Goal: Task Accomplishment & Management: Manage account settings

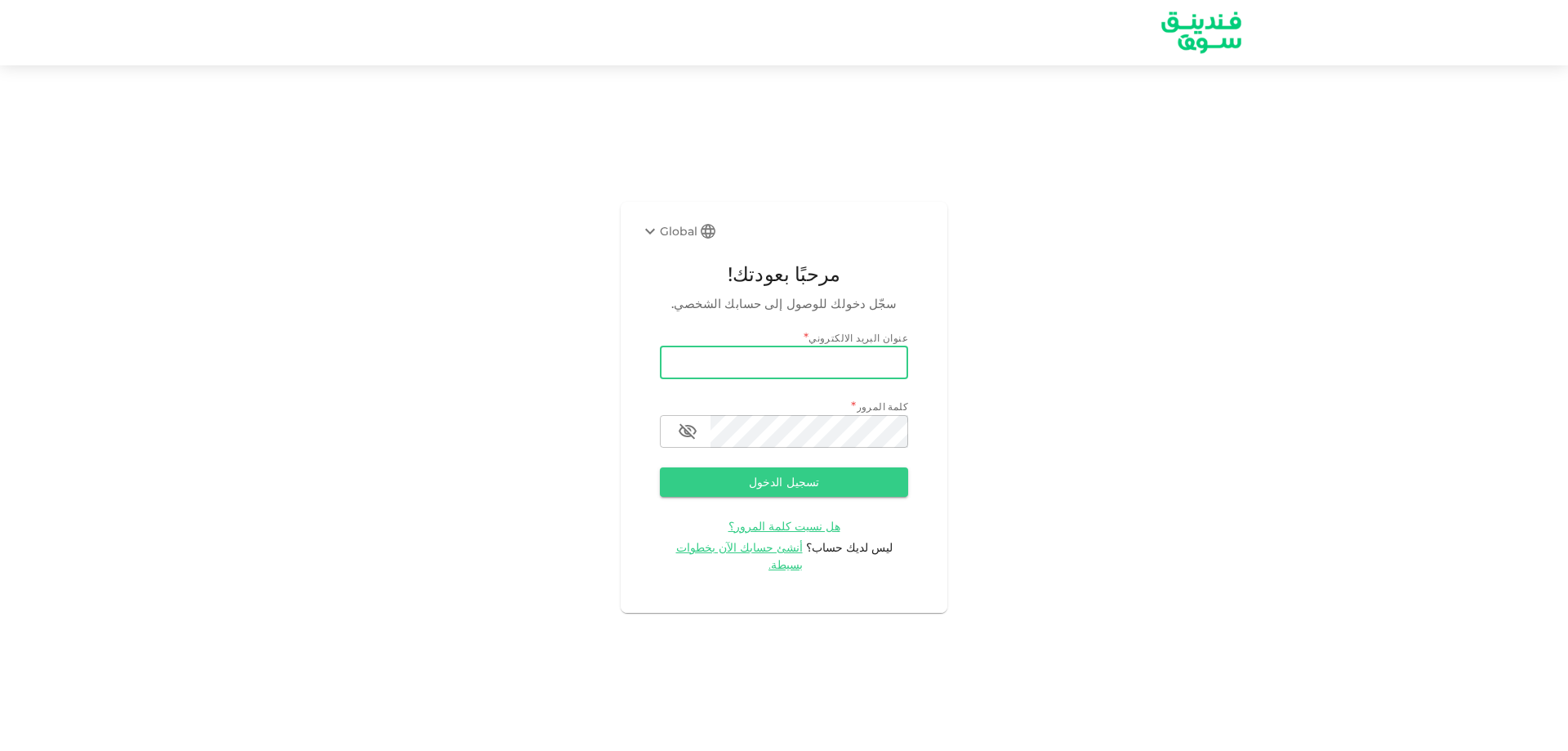
click at [701, 364] on input "email" at bounding box center [784, 363] width 248 height 33
type input "[EMAIL_ADDRESS][DOMAIN_NAME]"
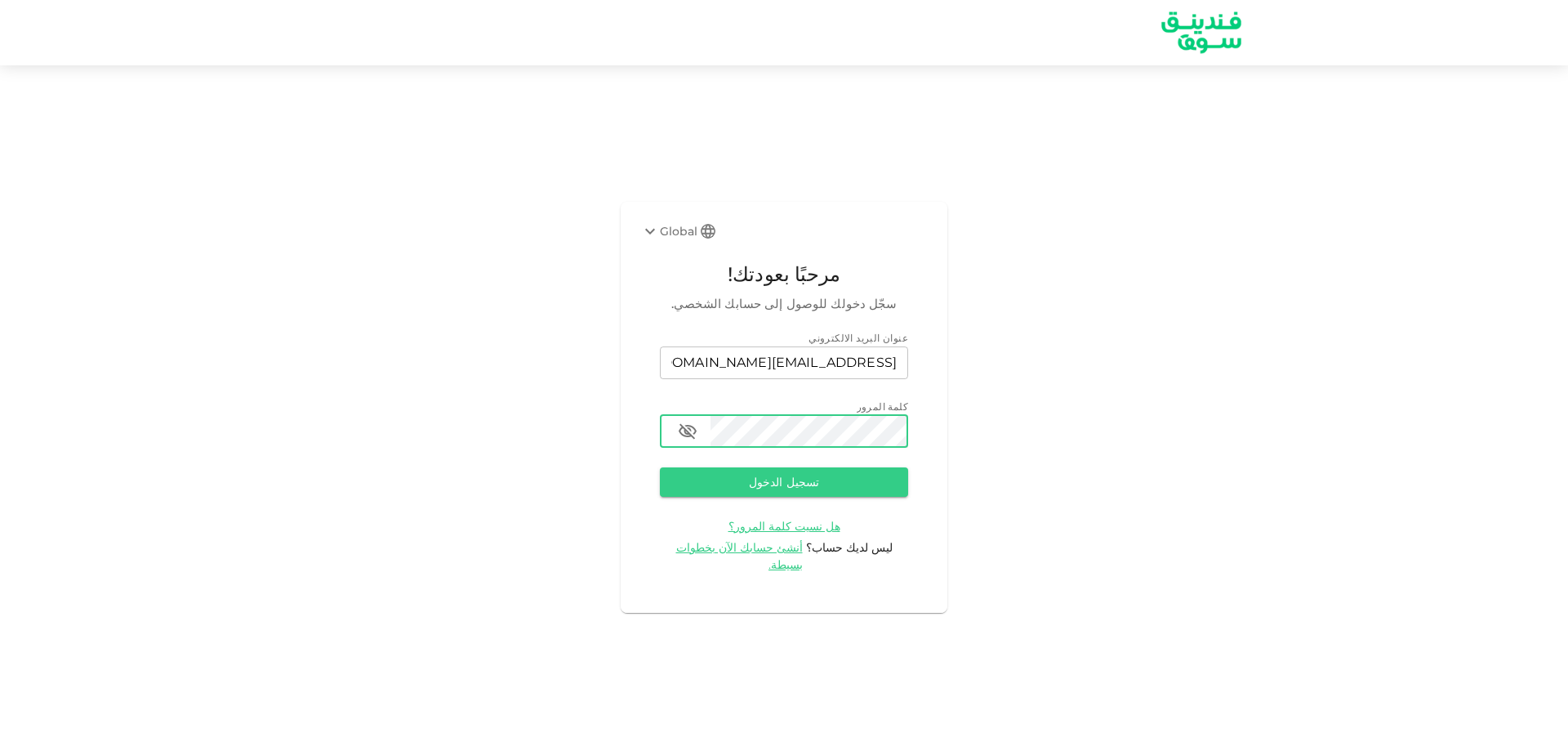
click at [660, 467] on button "تسجيل الدخول" at bounding box center [784, 482] width 248 height 29
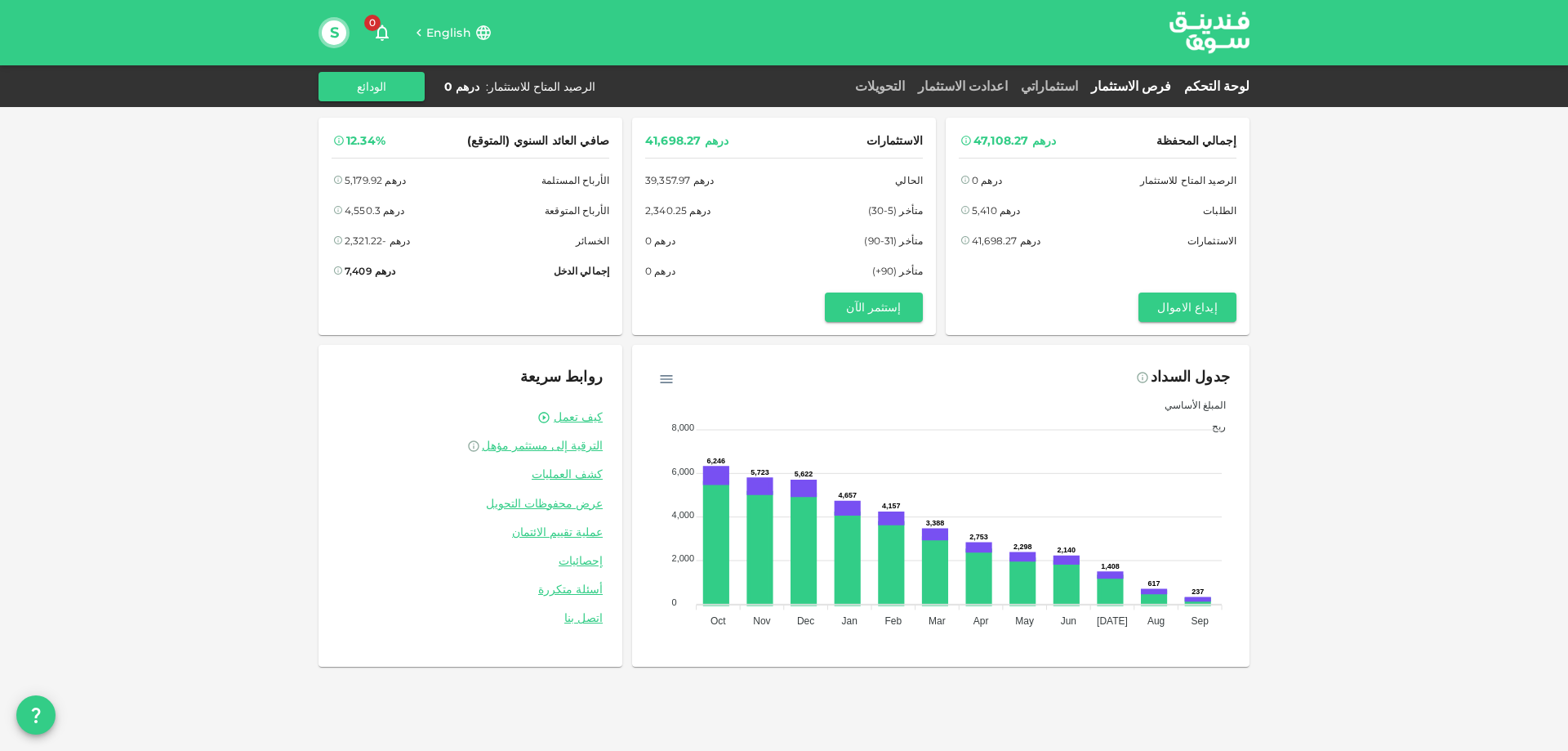
click at [1161, 85] on link "فرص الاستثمار" at bounding box center [1131, 86] width 93 height 15
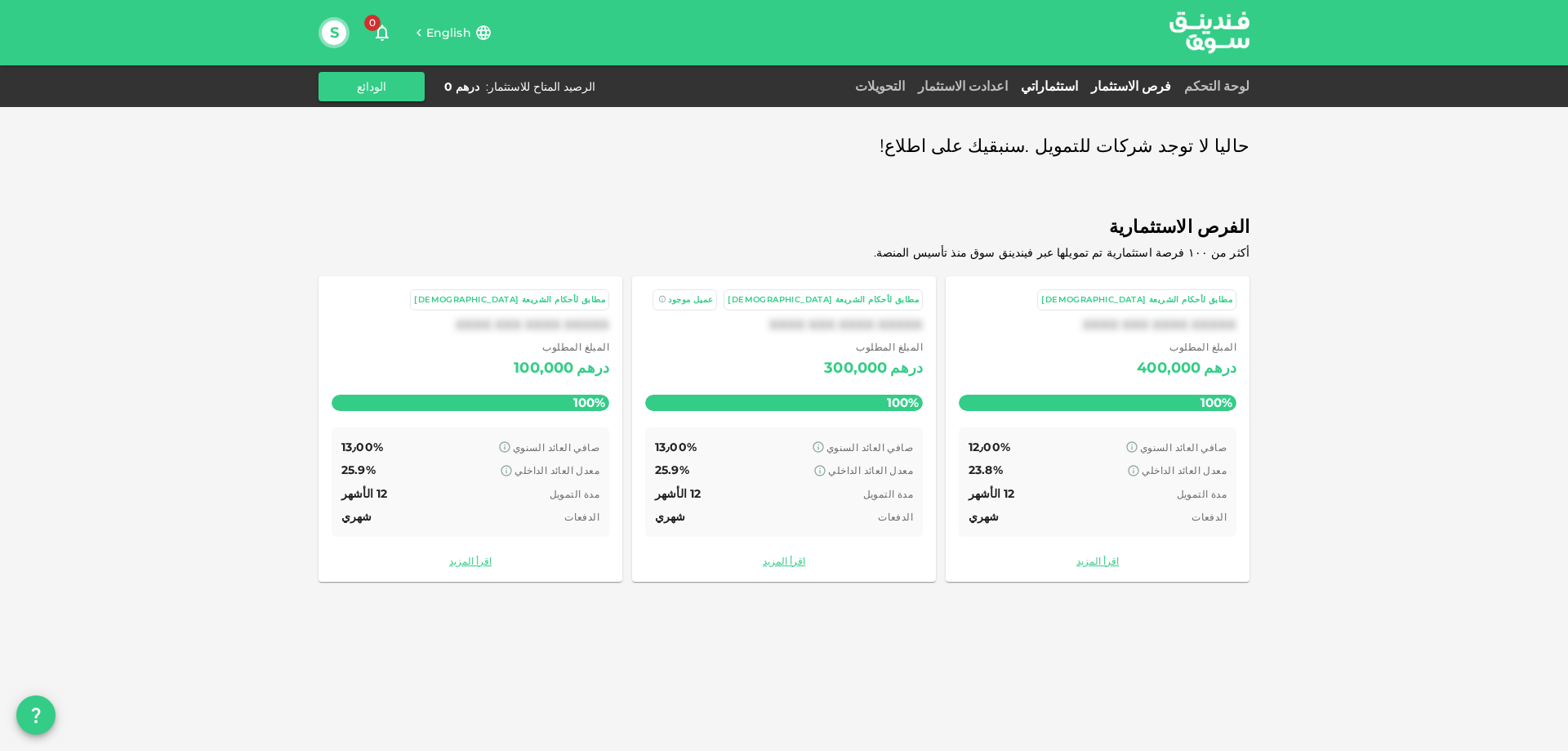
click at [1085, 85] on link "استثماراتي" at bounding box center [1050, 86] width 71 height 15
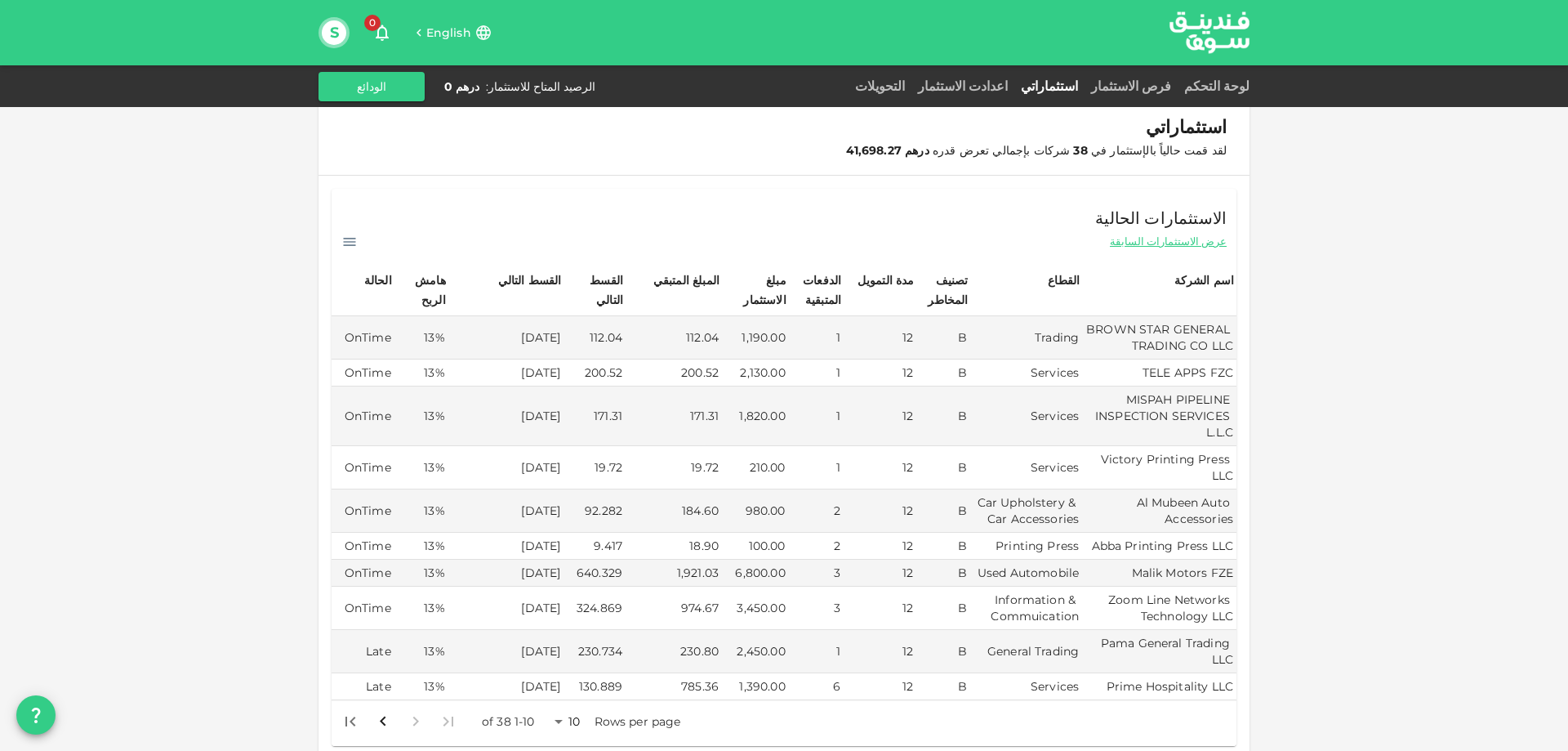
scroll to position [490, 0]
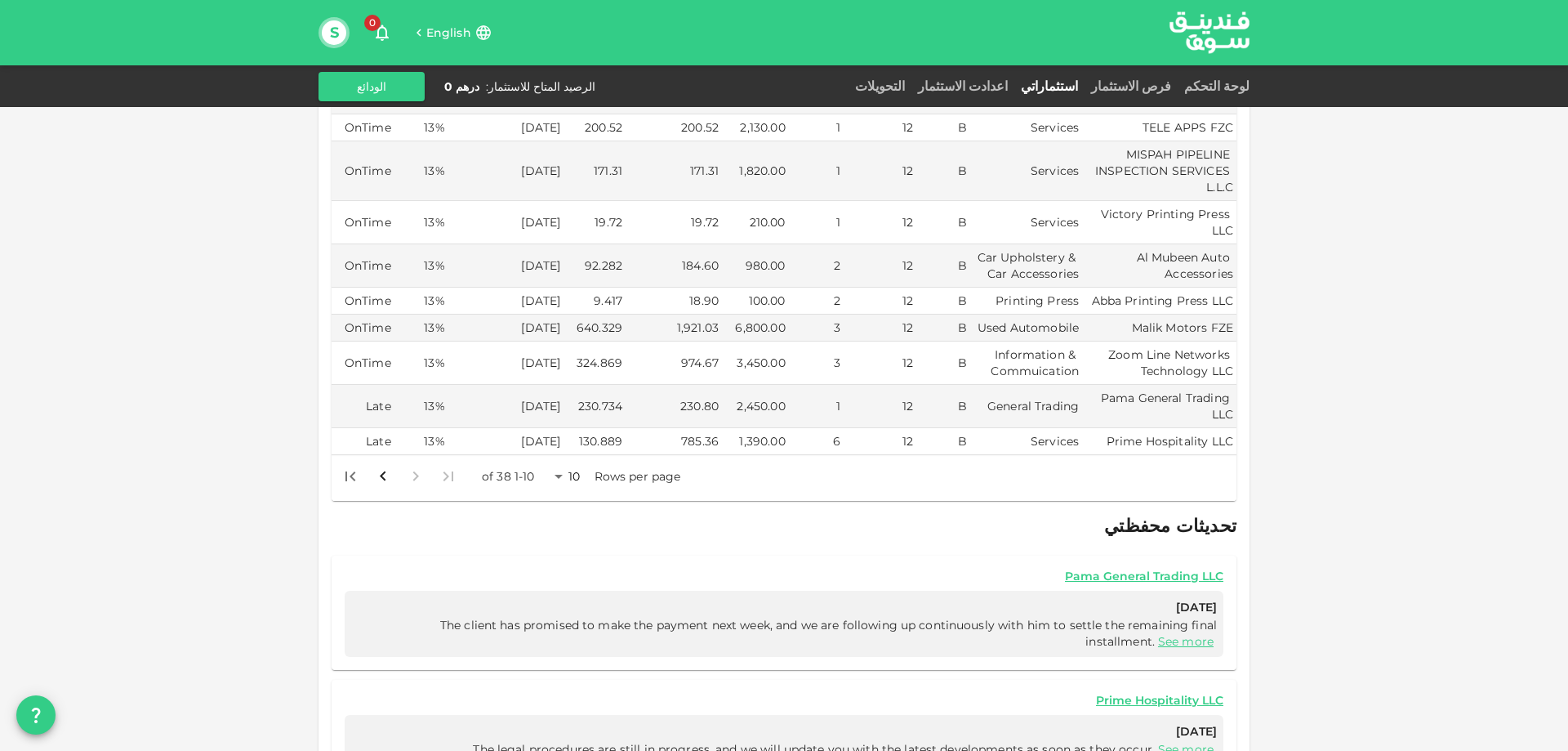
click at [559, 456] on body "English 0 S لوحة التحكم فرص الاستثمار استثماراتي اعدادت الاستثمار التحويلات الر…" at bounding box center [784, 375] width 1568 height 751
click at [569, 544] on li "50" at bounding box center [574, 545] width 49 height 29
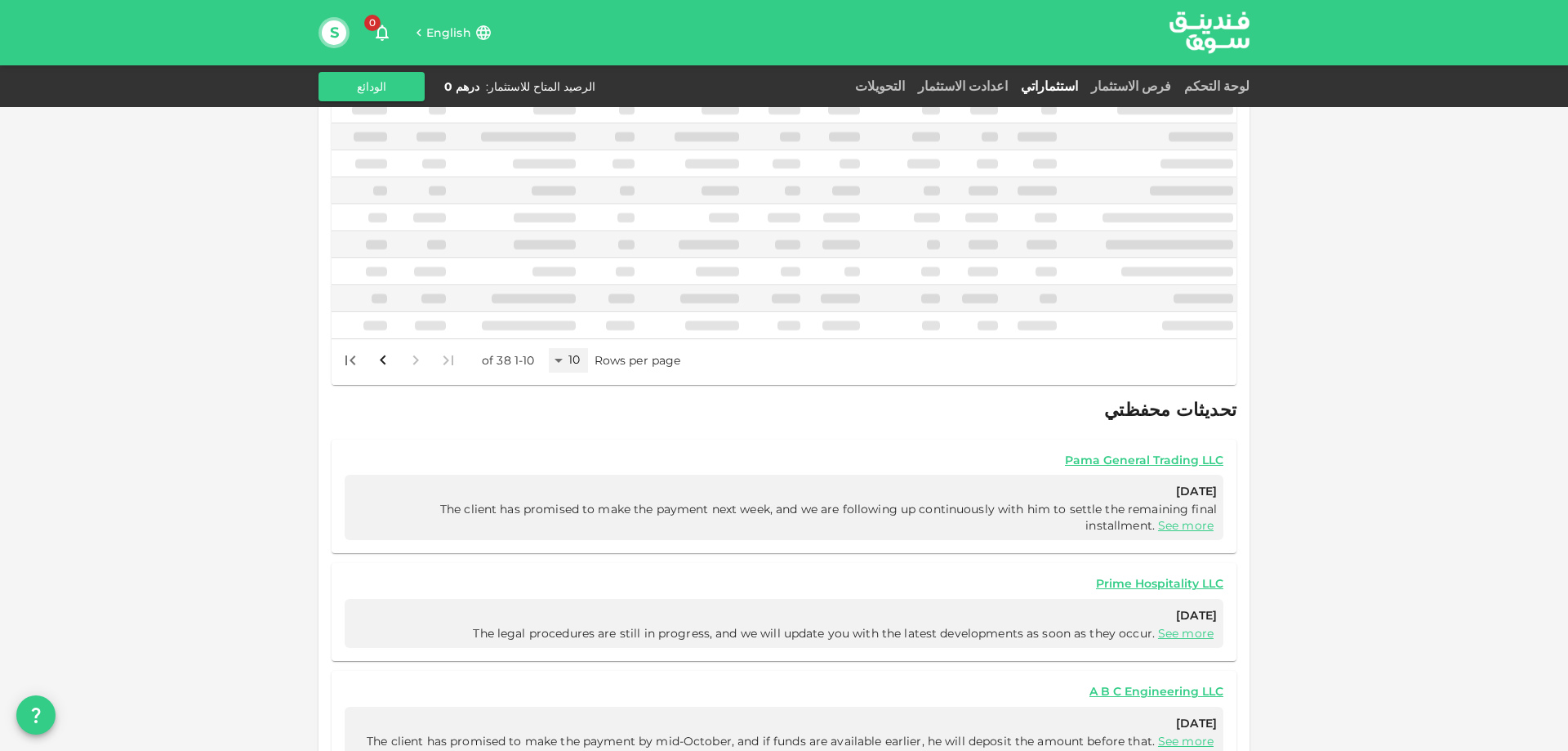
type input "50"
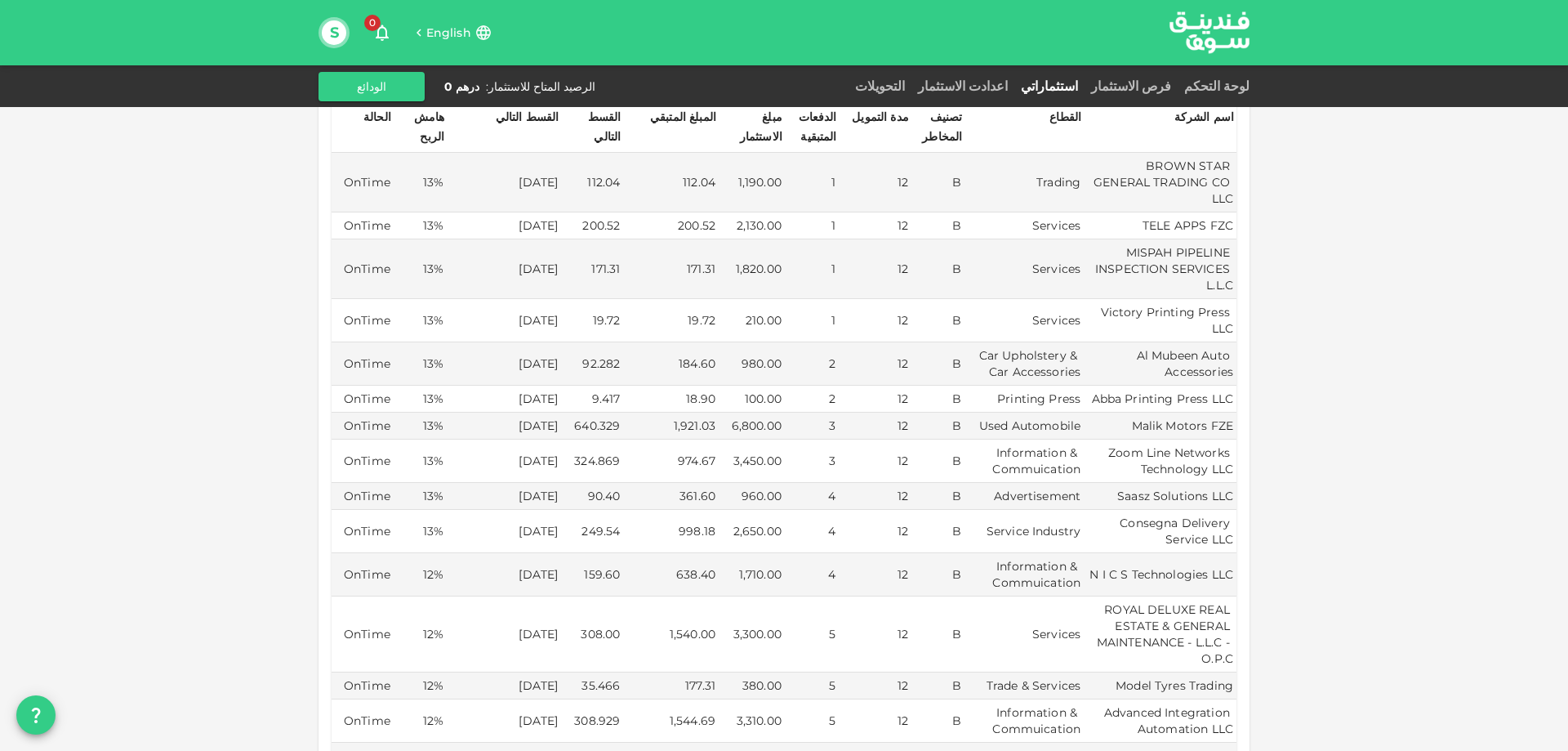
scroll to position [327, 0]
